Goal: Navigation & Orientation: Find specific page/section

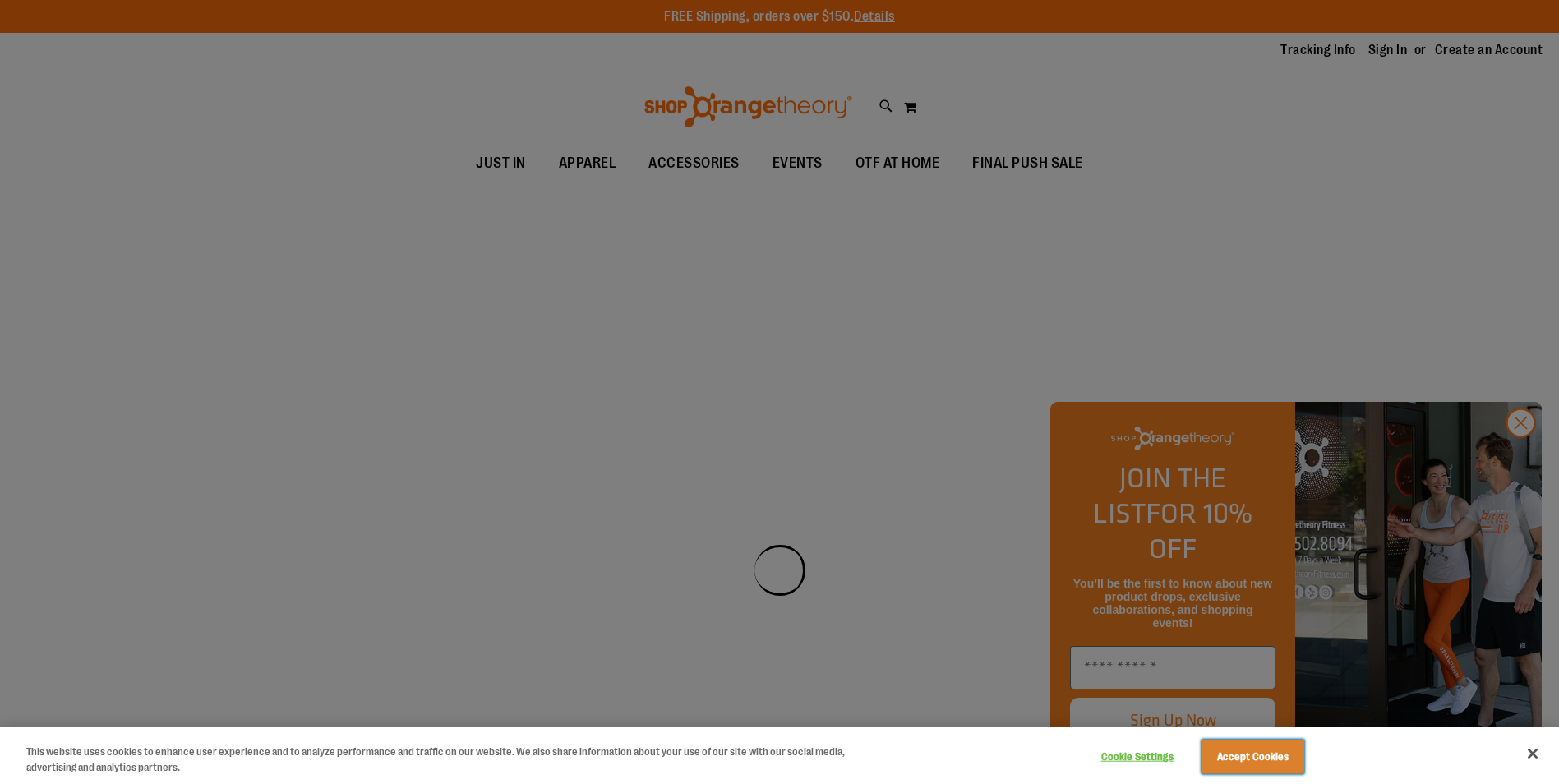
click at [1249, 754] on button "Accept Cookies" at bounding box center [1252, 757] width 103 height 35
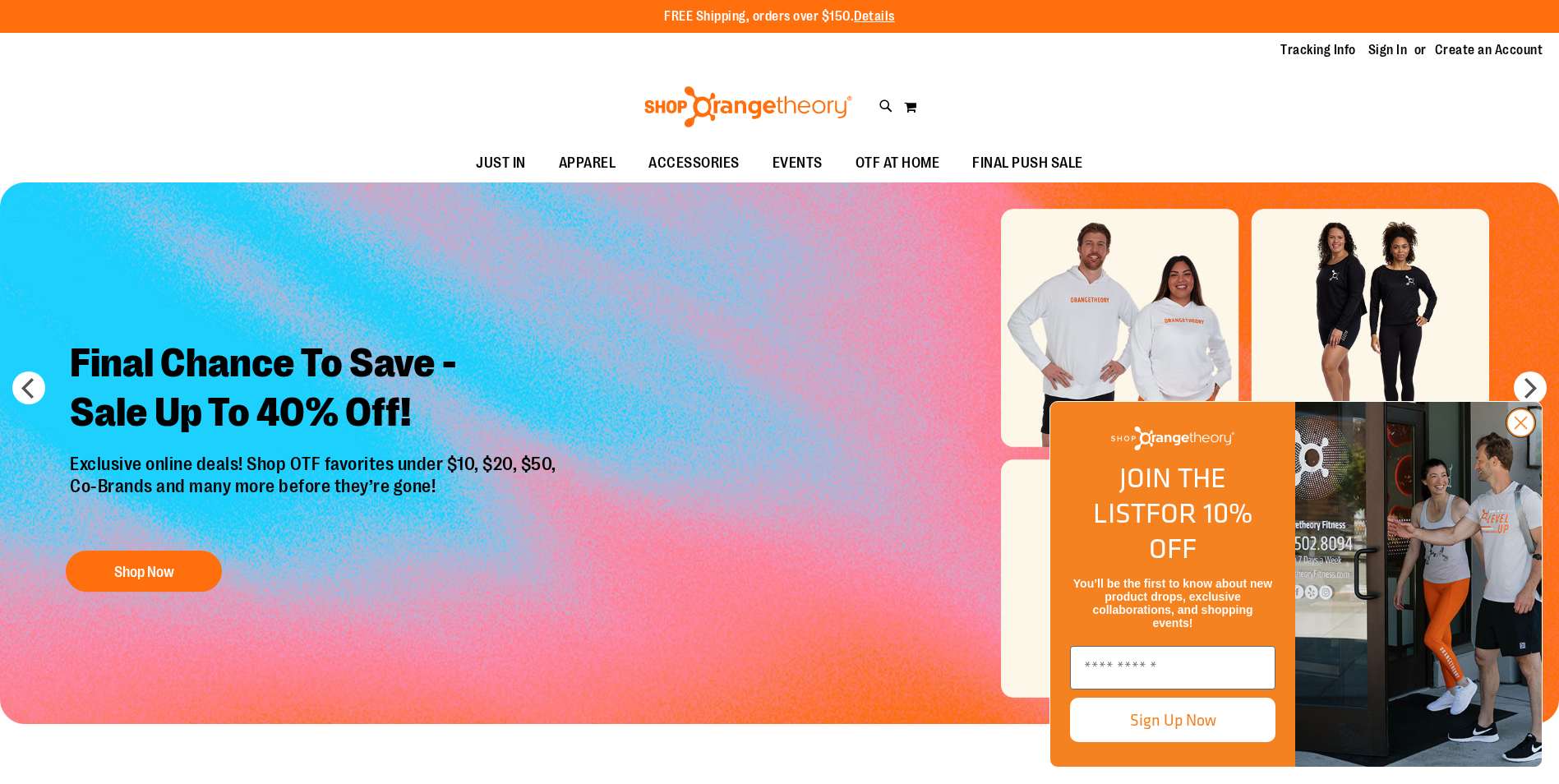
click at [1526, 429] on icon "Close dialog" at bounding box center [1522, 423] width 12 height 12
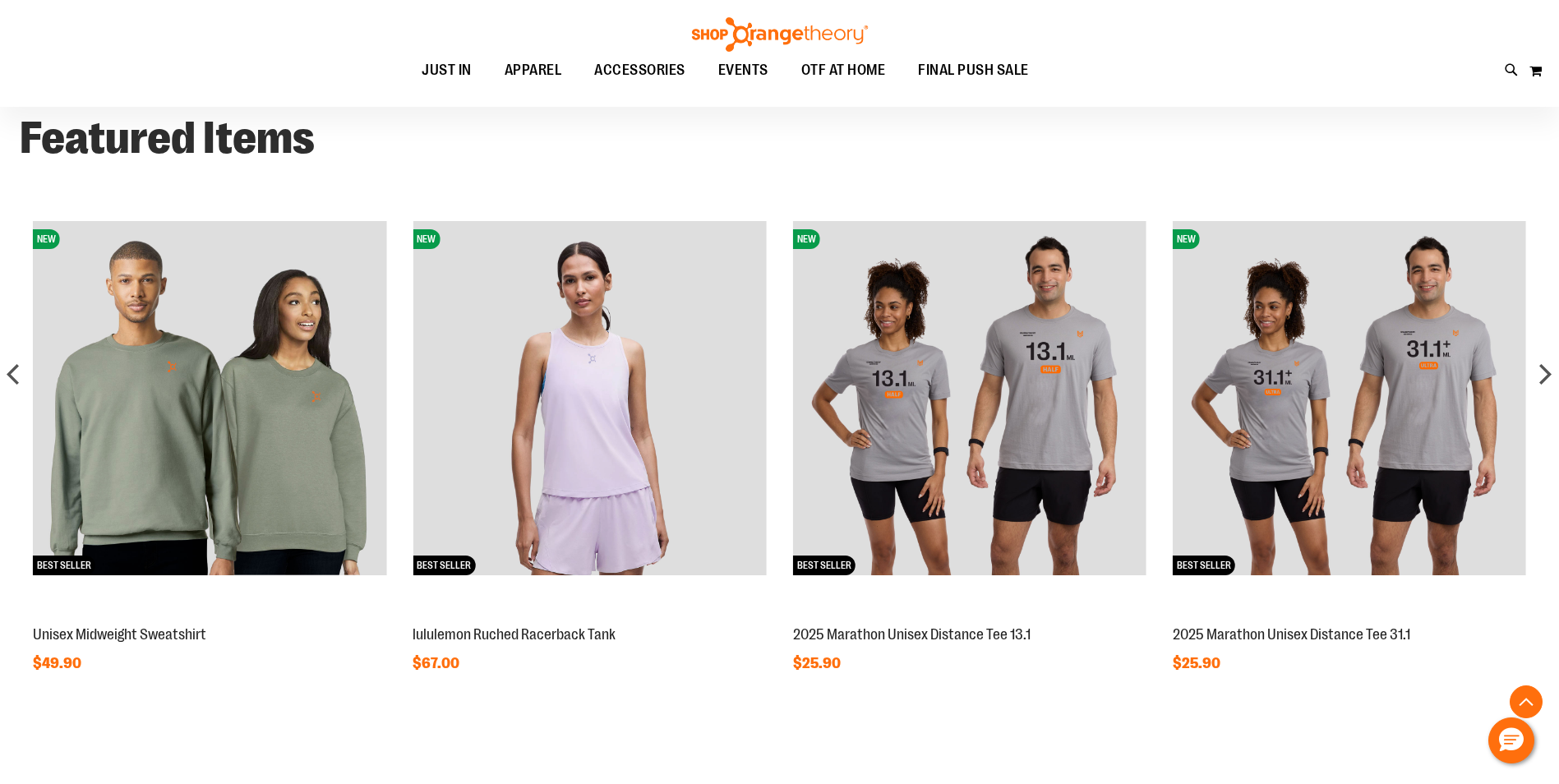
scroll to position [1440, 0]
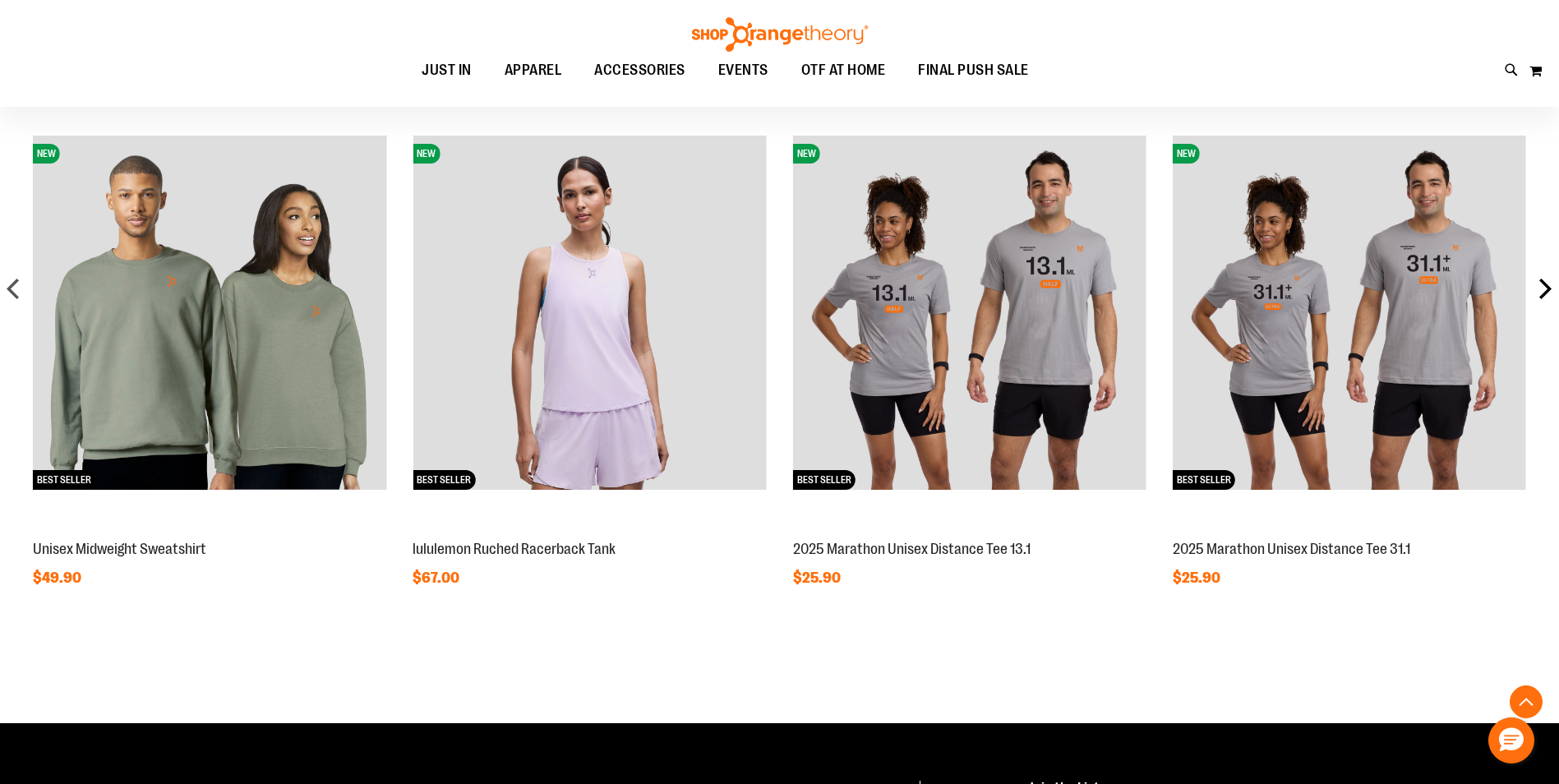
click at [1548, 287] on div "next" at bounding box center [1546, 288] width 33 height 33
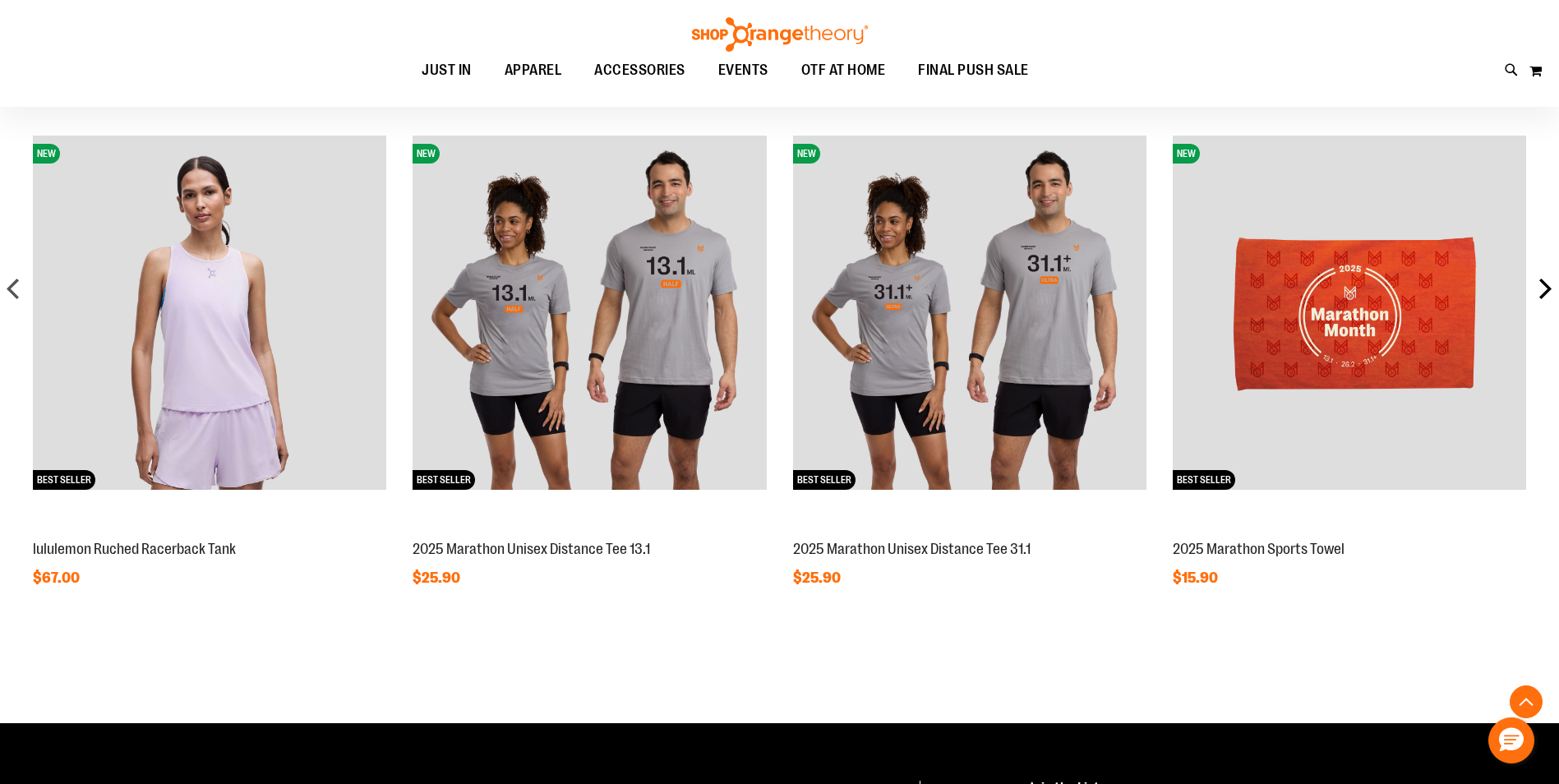
click at [1548, 287] on div "next" at bounding box center [1546, 288] width 33 height 33
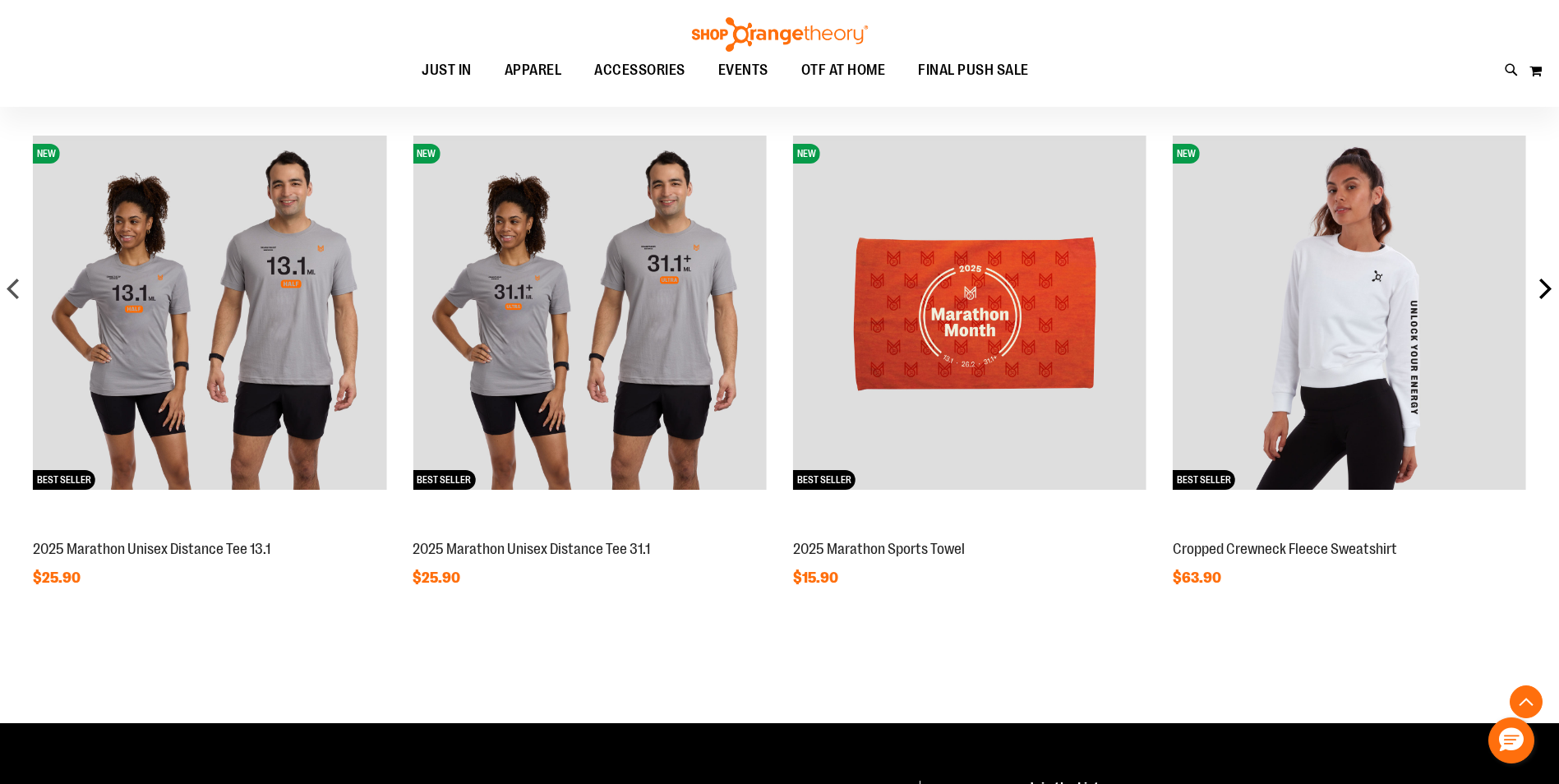
click at [1548, 287] on div "next" at bounding box center [1546, 288] width 33 height 33
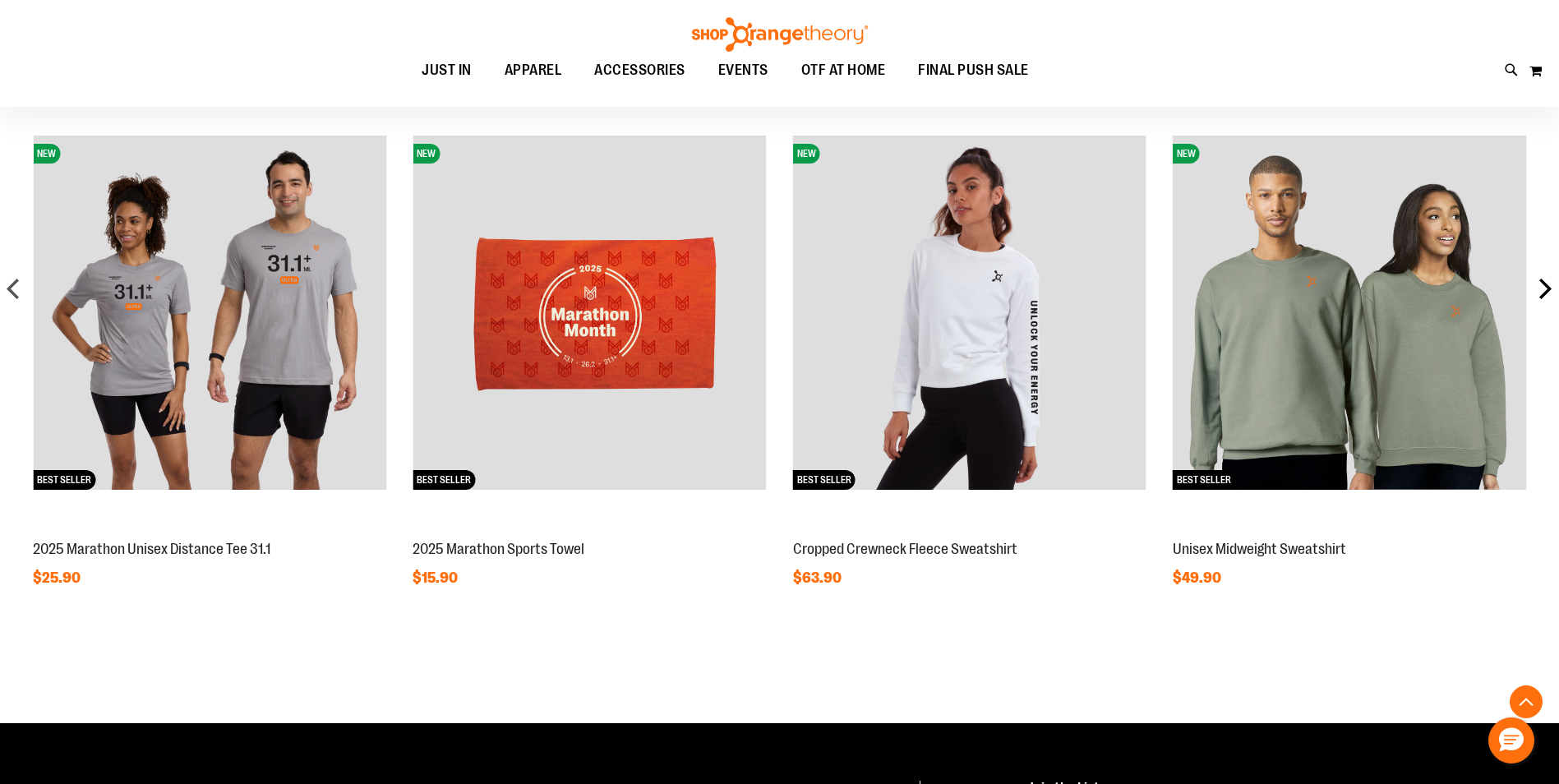
click at [1548, 287] on div "next" at bounding box center [1546, 288] width 33 height 33
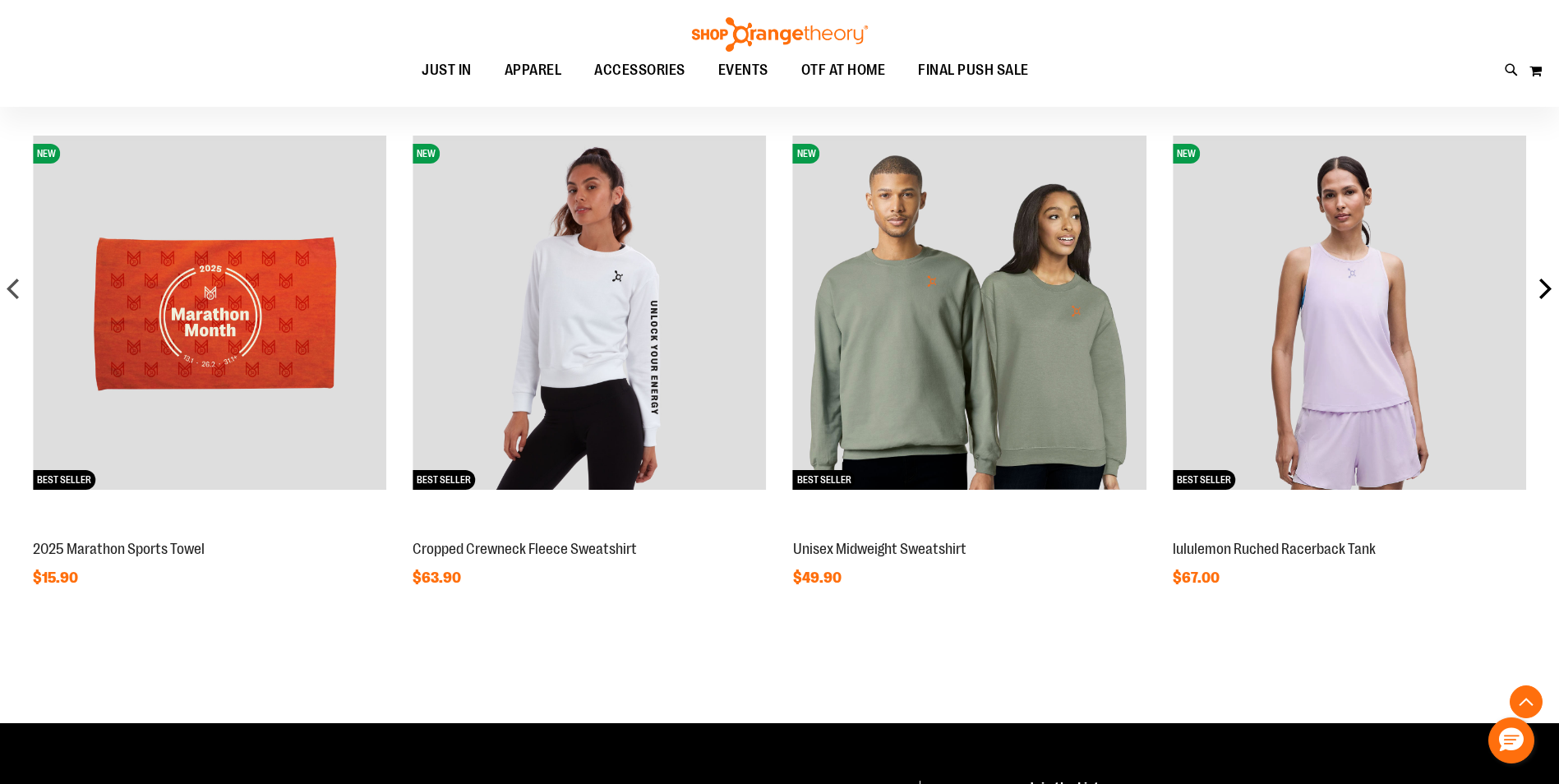
click at [1548, 287] on div "next" at bounding box center [1546, 288] width 33 height 33
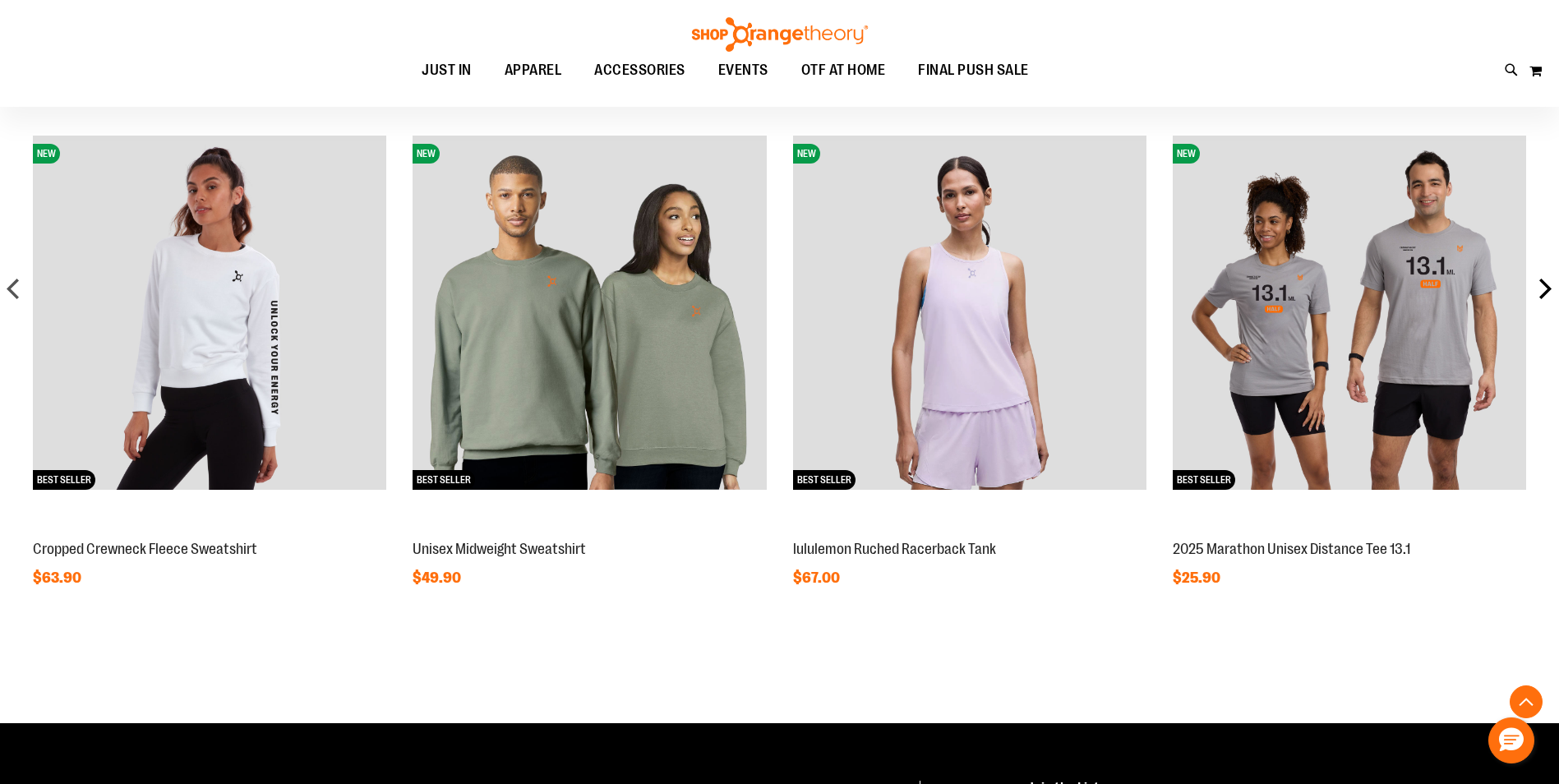
click at [1548, 287] on div "next" at bounding box center [1546, 288] width 33 height 33
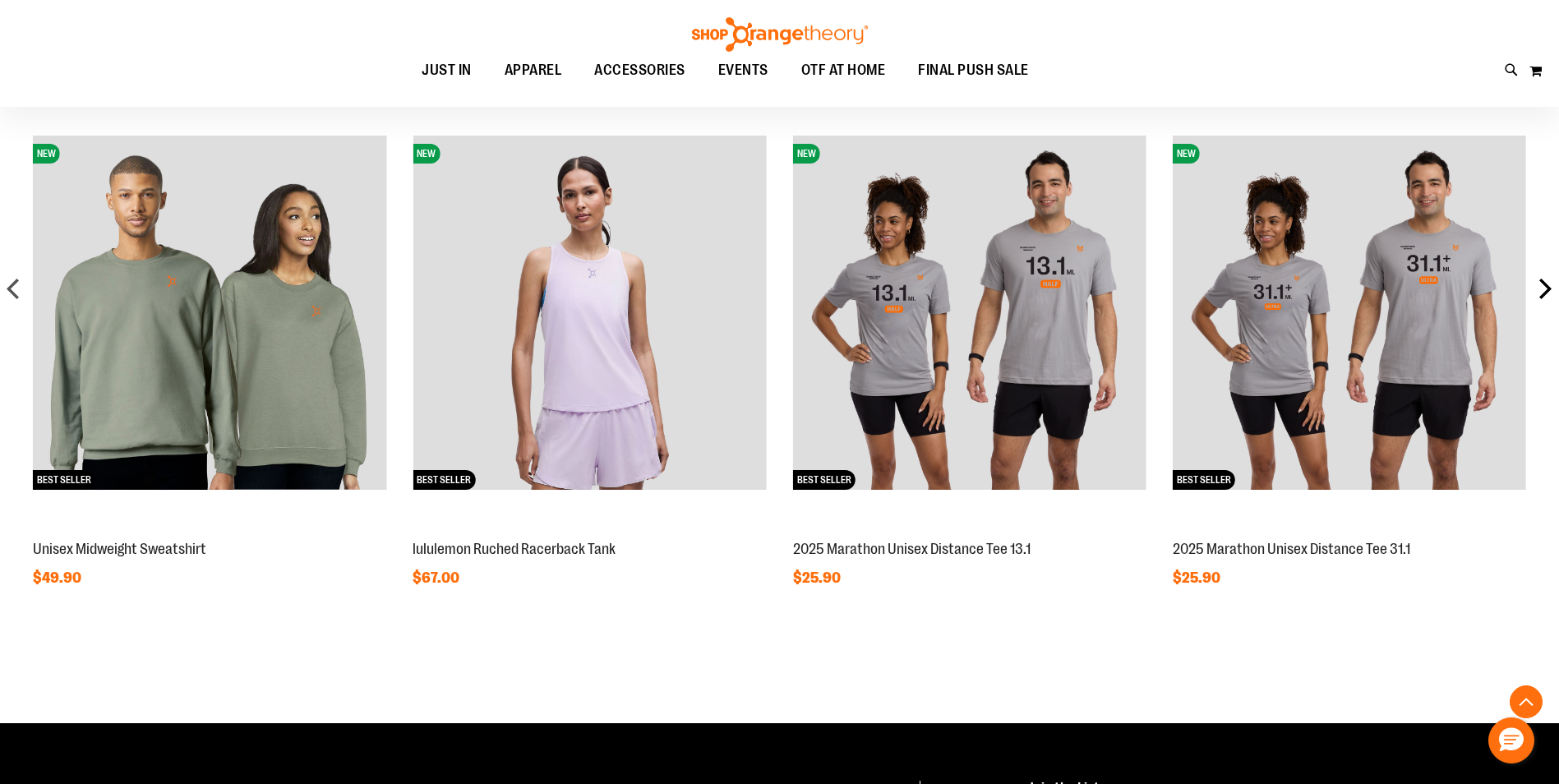
click at [1548, 287] on div "next" at bounding box center [1546, 288] width 33 height 33
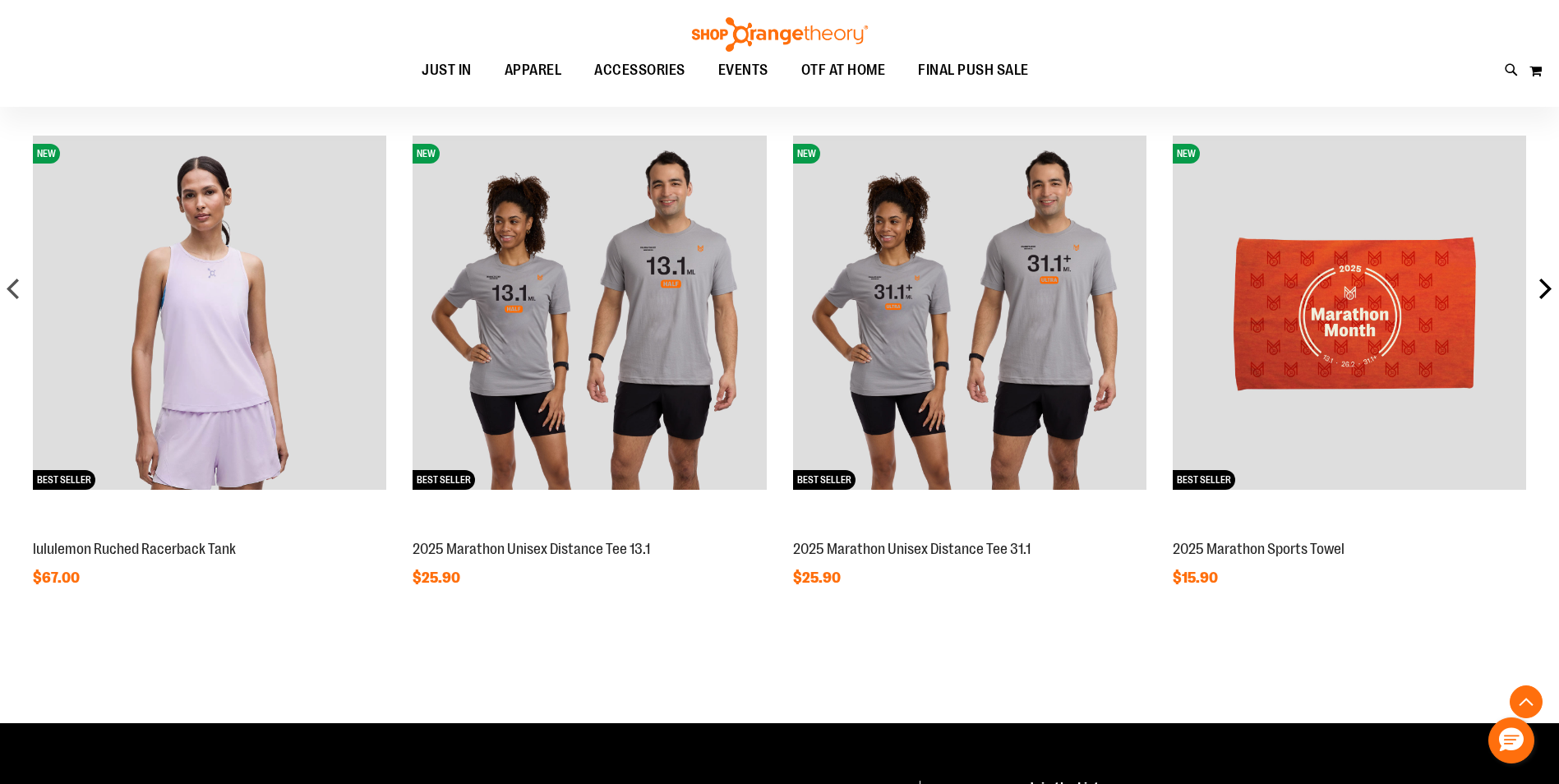
click at [1548, 287] on div "next" at bounding box center [1546, 288] width 33 height 33
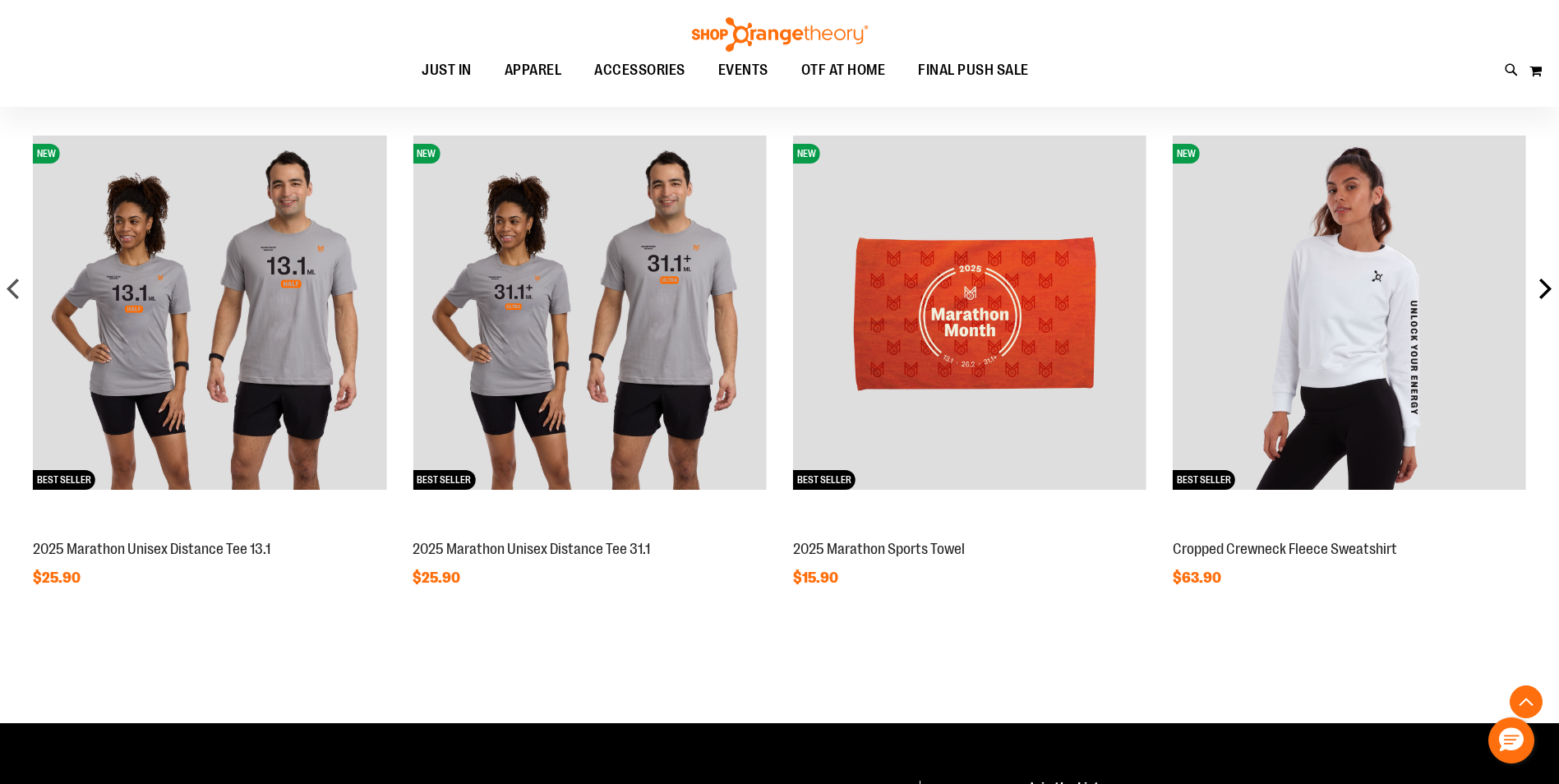
click at [1548, 287] on div "next" at bounding box center [1546, 288] width 33 height 33
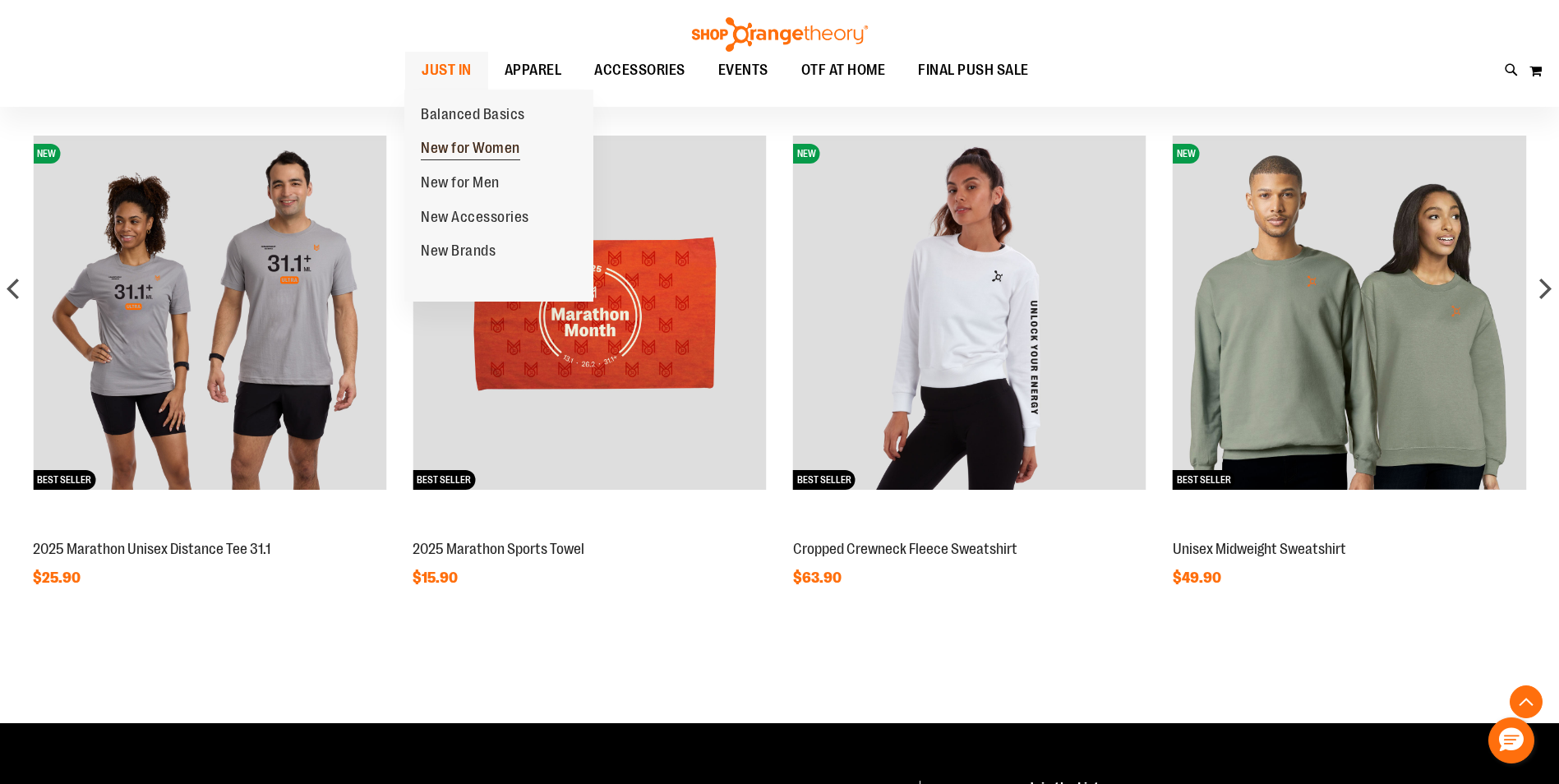
click at [428, 142] on span "New for Women" at bounding box center [471, 150] width 100 height 21
